Goal: Navigation & Orientation: Find specific page/section

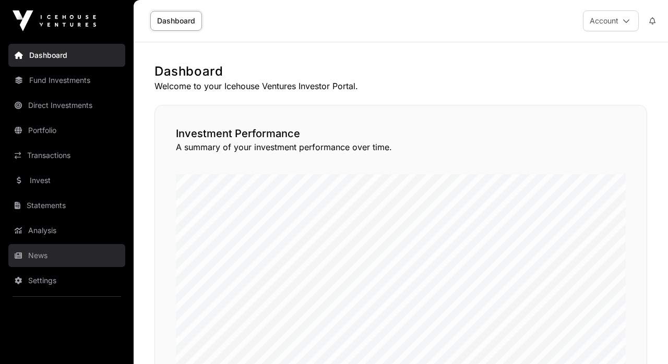
click at [30, 259] on link "News" at bounding box center [66, 255] width 117 height 23
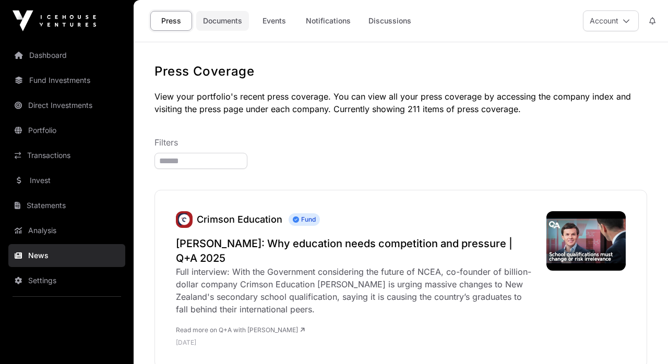
click at [221, 23] on link "Documents" at bounding box center [222, 21] width 53 height 20
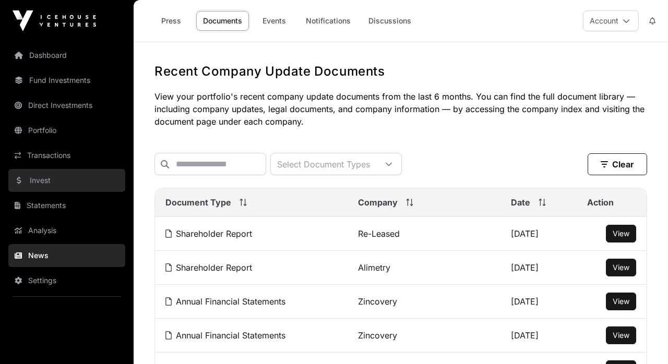
click at [38, 181] on link "Invest" at bounding box center [66, 180] width 117 height 23
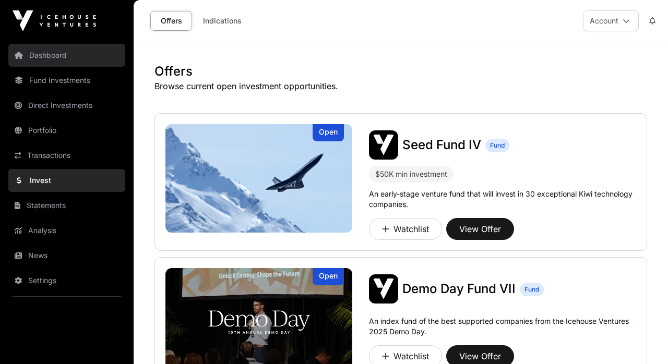
click at [40, 58] on link "Dashboard" at bounding box center [66, 55] width 117 height 23
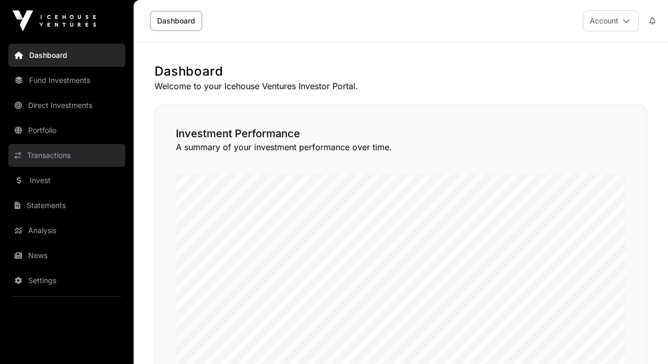
click at [51, 160] on link "Transactions" at bounding box center [66, 155] width 117 height 23
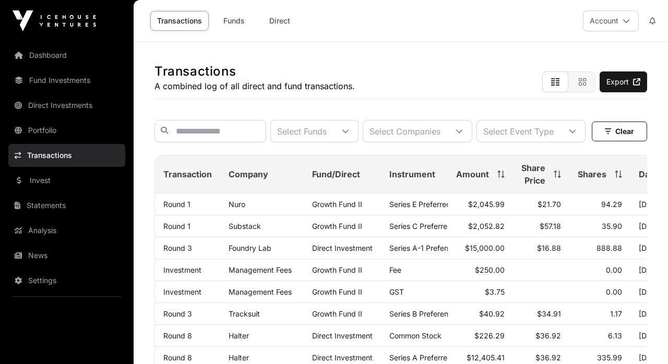
click at [38, 85] on link "Fund Investments" at bounding box center [66, 80] width 117 height 23
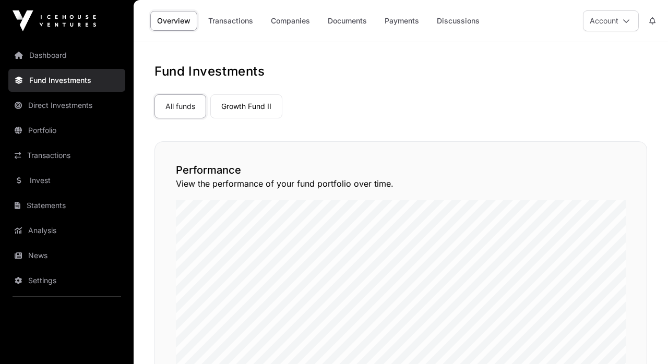
click at [42, 59] on link "Dashboard" at bounding box center [66, 55] width 117 height 23
